Goal: Task Accomplishment & Management: Complete application form

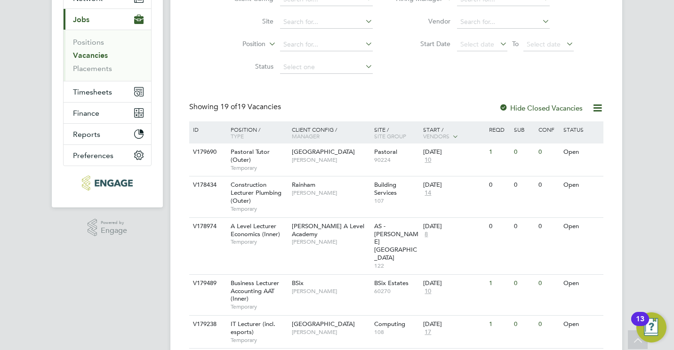
scroll to position [100, 0]
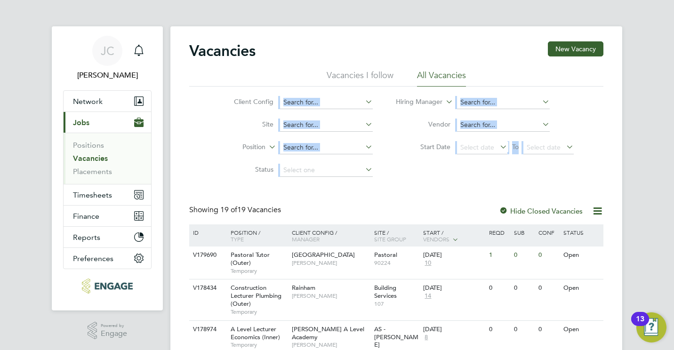
drag, startPoint x: 673, startPoint y: 52, endPoint x: 675, endPoint y: 121, distance: 69.2
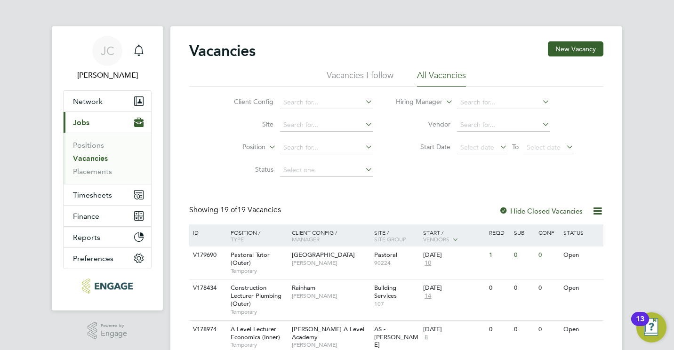
drag, startPoint x: 675, startPoint y: 121, endPoint x: 664, endPoint y: 131, distance: 15.3
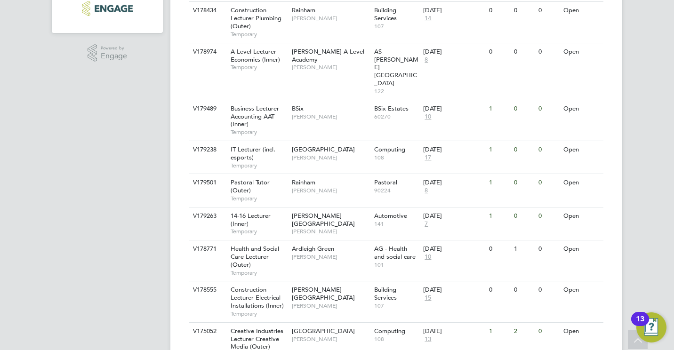
scroll to position [282, 0]
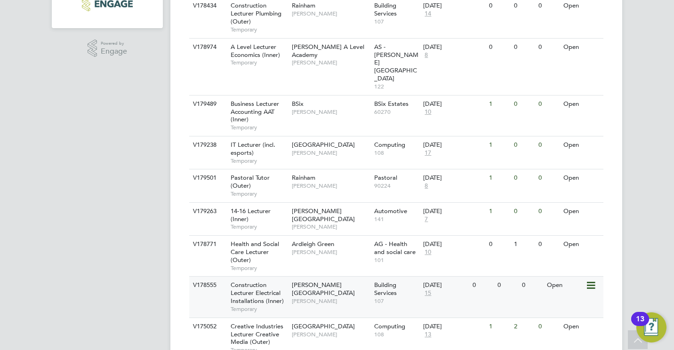
click at [262, 281] on span "Construction Lecturer Electrical Installations (Inner)" at bounding box center [257, 293] width 53 height 24
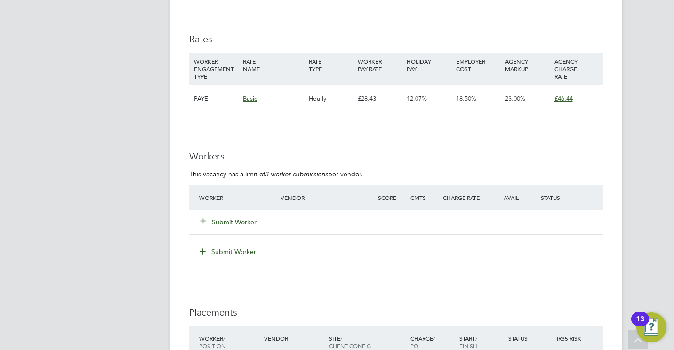
scroll to position [1581, 0]
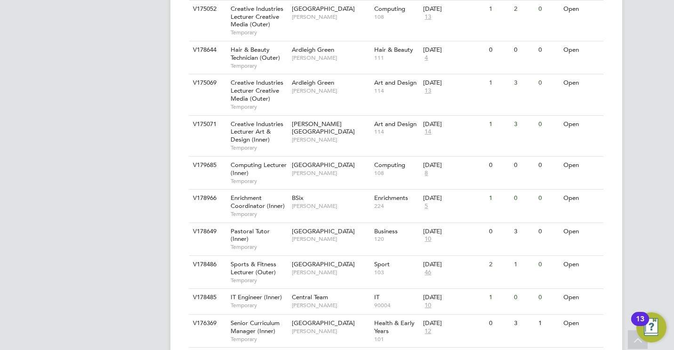
scroll to position [608, 0]
